Goal: Use online tool/utility: Use online tool/utility

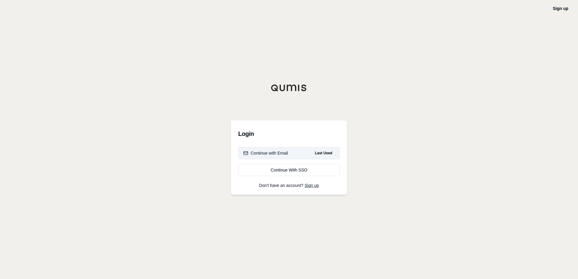
click at [285, 157] on button "Continue with Email Last Used" at bounding box center [289, 153] width 102 height 12
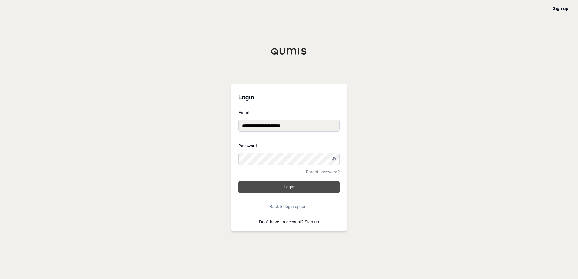
click at [293, 190] on button "Login" at bounding box center [289, 187] width 102 height 12
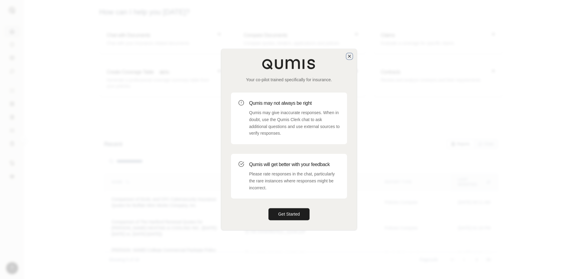
click at [348, 56] on icon "button" at bounding box center [349, 56] width 5 height 5
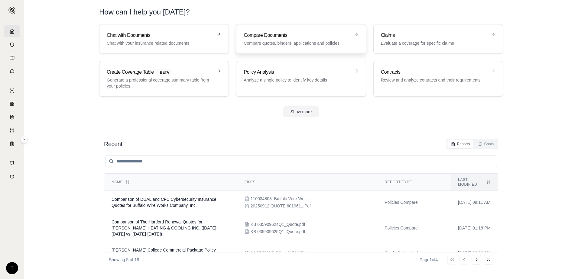
click at [282, 40] on div "Compare Documents Compare quotes, binders, applications and policies" at bounding box center [297, 39] width 106 height 15
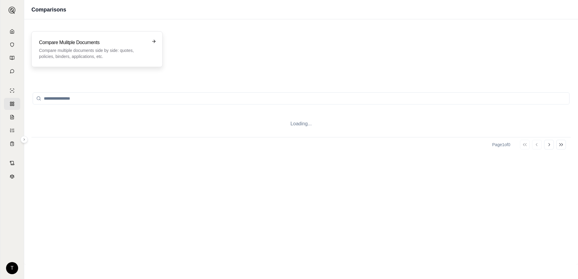
click at [115, 54] on p "Compare multiple documents side by side: quotes, policies, binders, application…" at bounding box center [93, 53] width 108 height 12
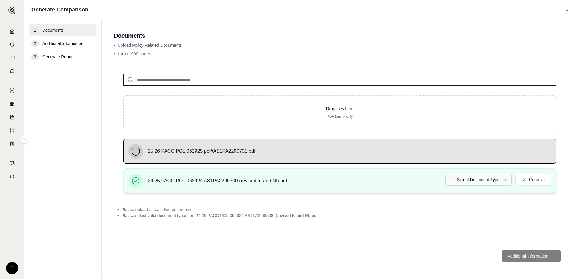
click at [491, 178] on html "T Generate Comparison 1 Documents 2 Additional Information 3 Generate Report Do…" at bounding box center [289, 139] width 578 height 279
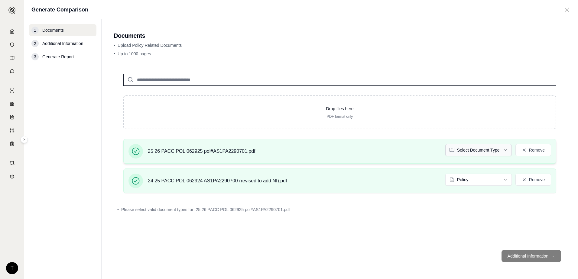
click at [475, 152] on html "Document type updated successfully T Generate Comparison 1 Documents 2 Addition…" at bounding box center [289, 139] width 578 height 279
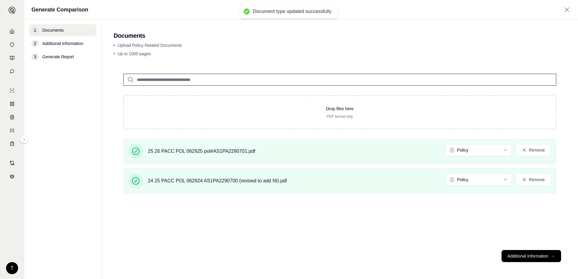
click at [521, 255] on button "Additional Information →" at bounding box center [532, 256] width 60 height 12
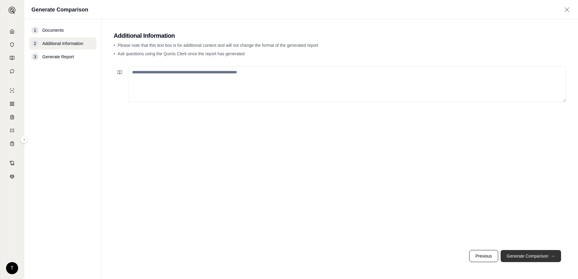
click at [532, 258] on button "Generate Comparison →" at bounding box center [531, 256] width 60 height 12
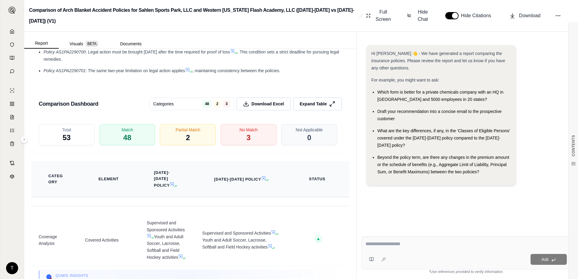
scroll to position [935, 0]
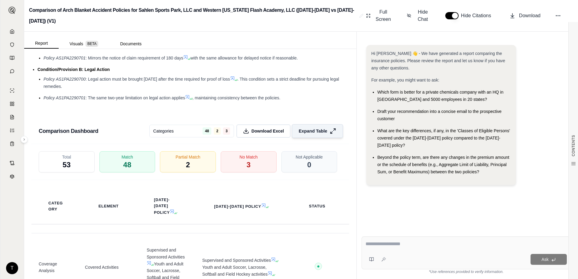
click at [314, 130] on span "Expand Table" at bounding box center [313, 131] width 28 height 6
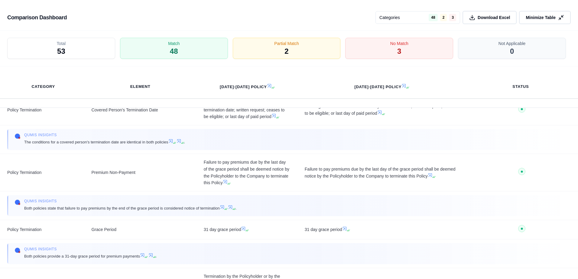
scroll to position [2040, 0]
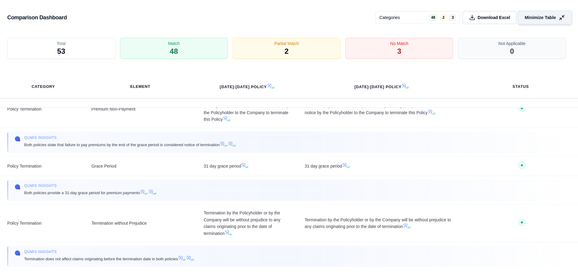
click at [554, 12] on button "Minimize Table" at bounding box center [545, 18] width 54 height 14
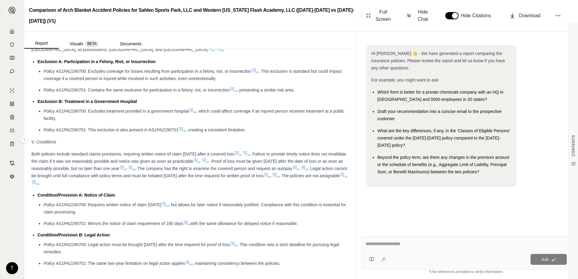
click at [412, 247] on textarea at bounding box center [465, 244] width 201 height 7
type textarea "**********"
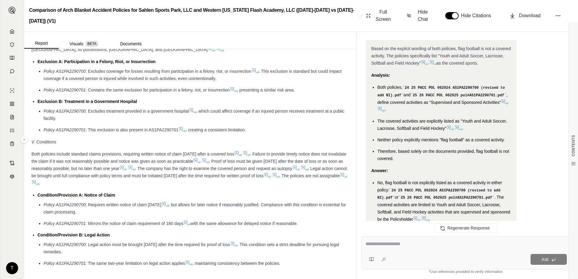
scroll to position [594, 0]
